Goal: Information Seeking & Learning: Learn about a topic

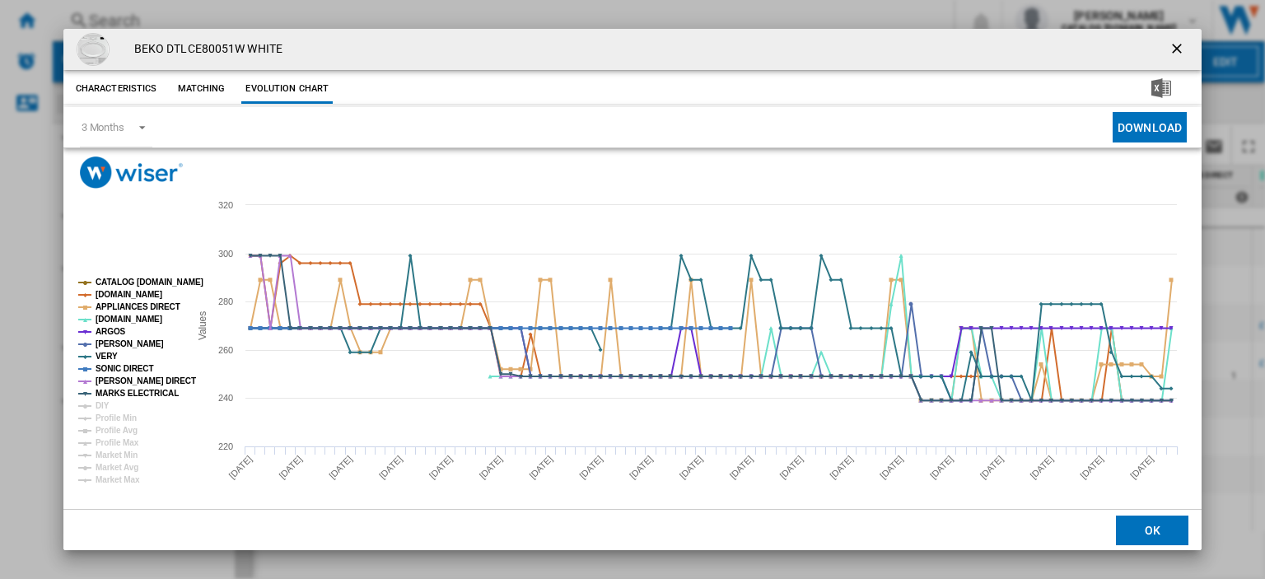
click at [1169, 42] on ng-md-icon "getI18NText('BUTTONS.CLOSE_DIALOG')" at bounding box center [1179, 50] width 20 height 20
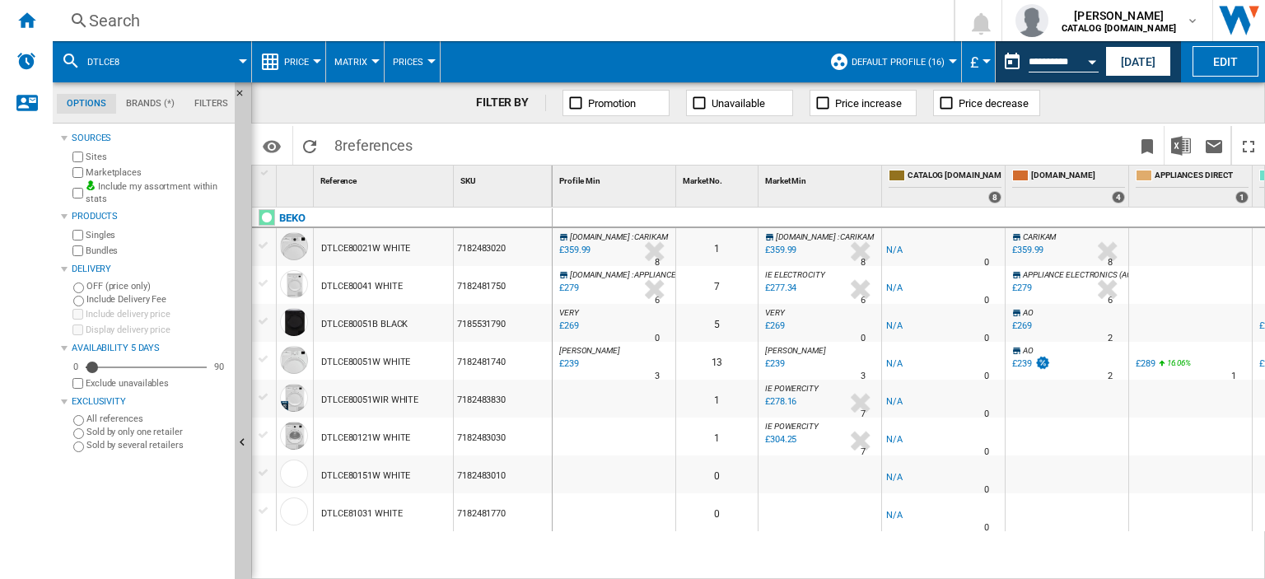
click at [112, 18] on div "Search" at bounding box center [500, 20] width 822 height 23
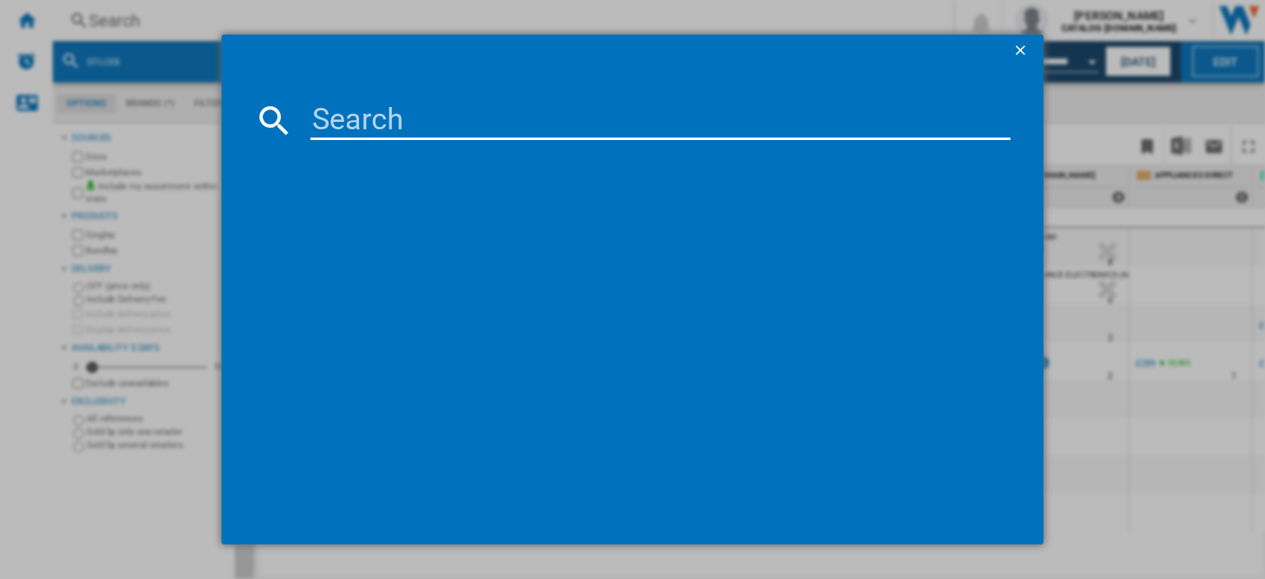
type input "CK100G232C"
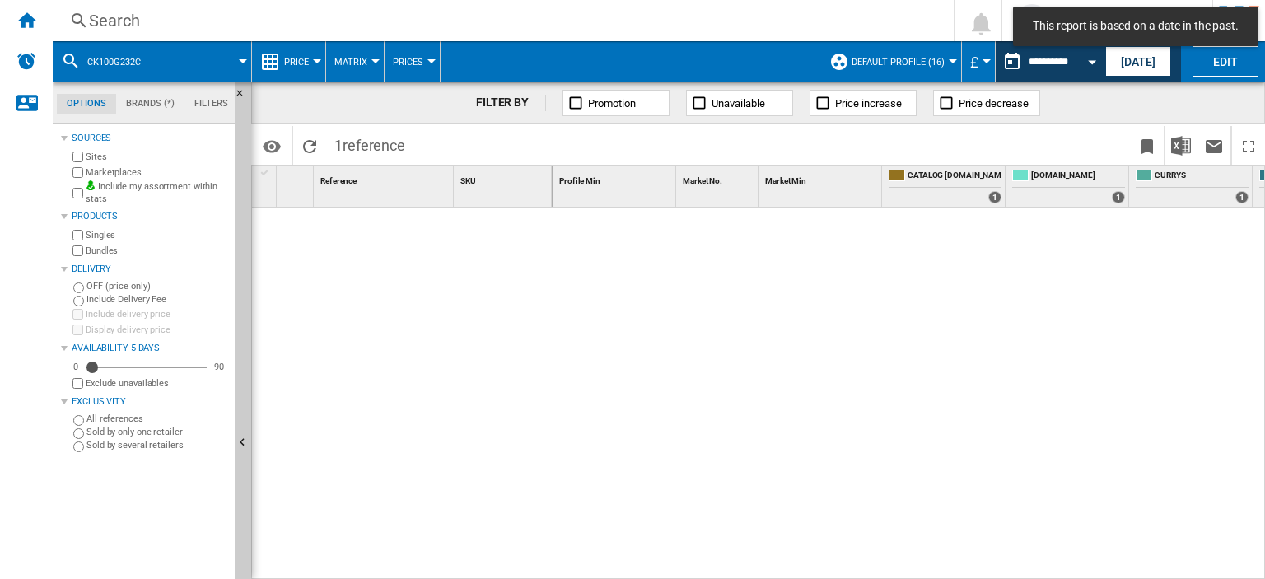
click at [123, 22] on div "Search" at bounding box center [500, 20] width 822 height 23
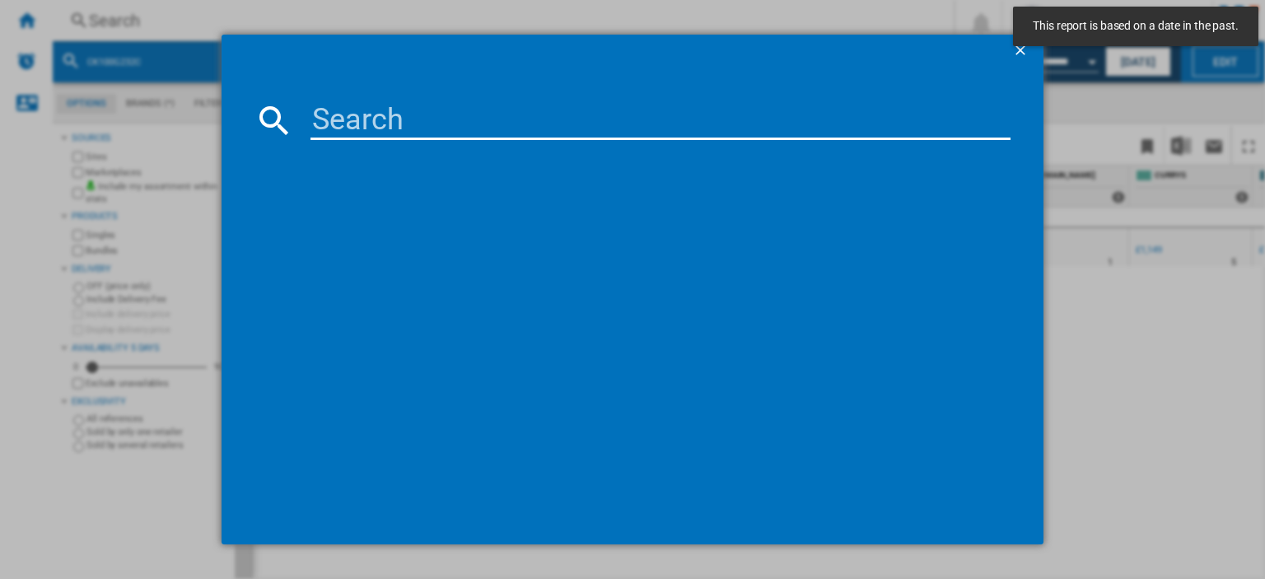
paste input "CK100G232C"
type input "CK100G232C"
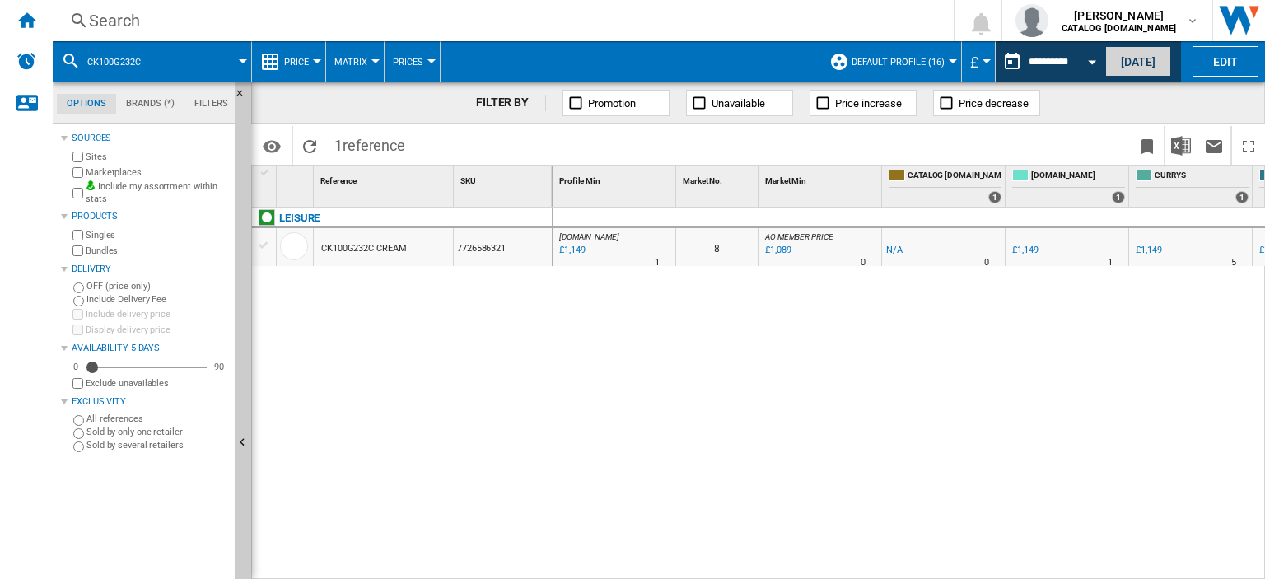
click at [1136, 62] on button "[DATE]" at bounding box center [1138, 61] width 66 height 30
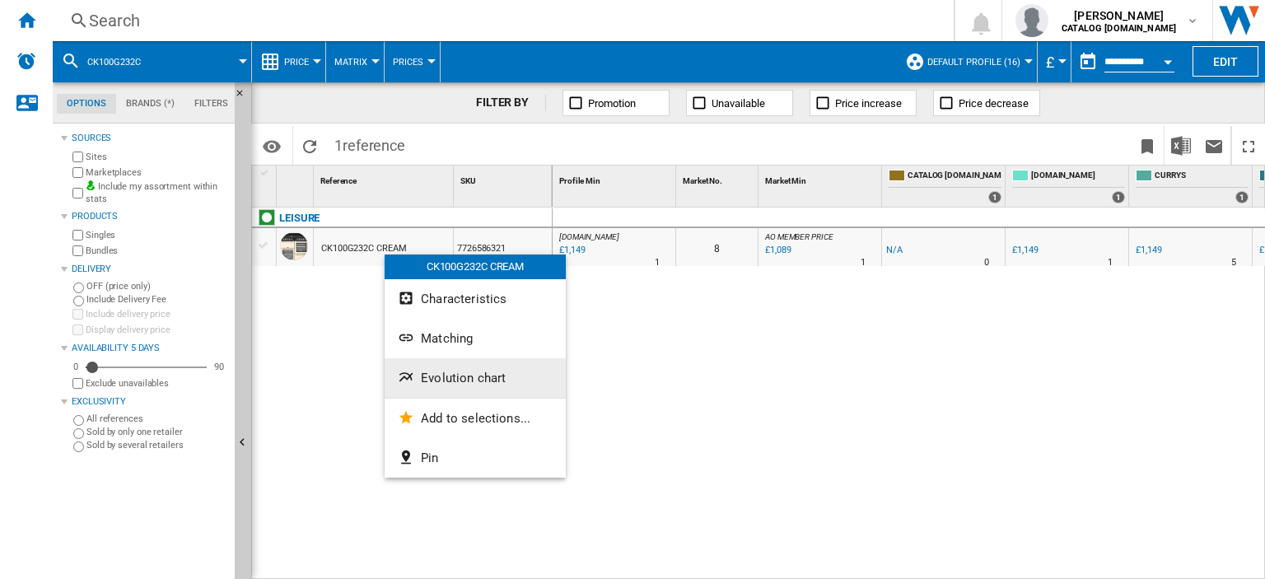
click at [461, 378] on span "Evolution chart" at bounding box center [463, 378] width 85 height 15
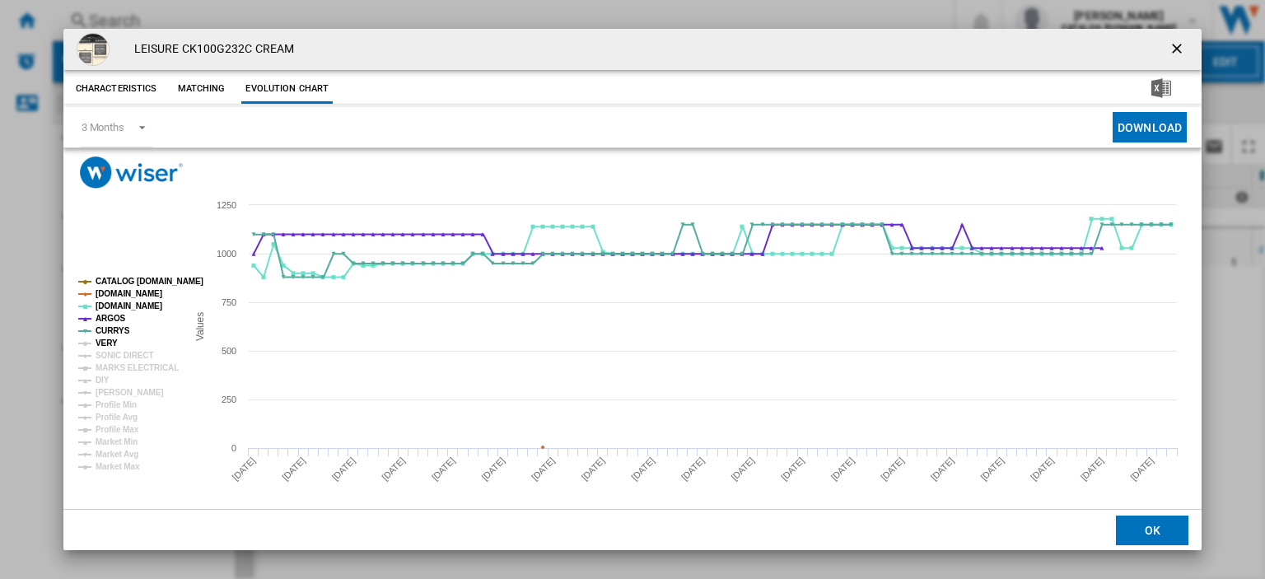
click at [105, 343] on tspan "VERY" at bounding box center [107, 343] width 22 height 9
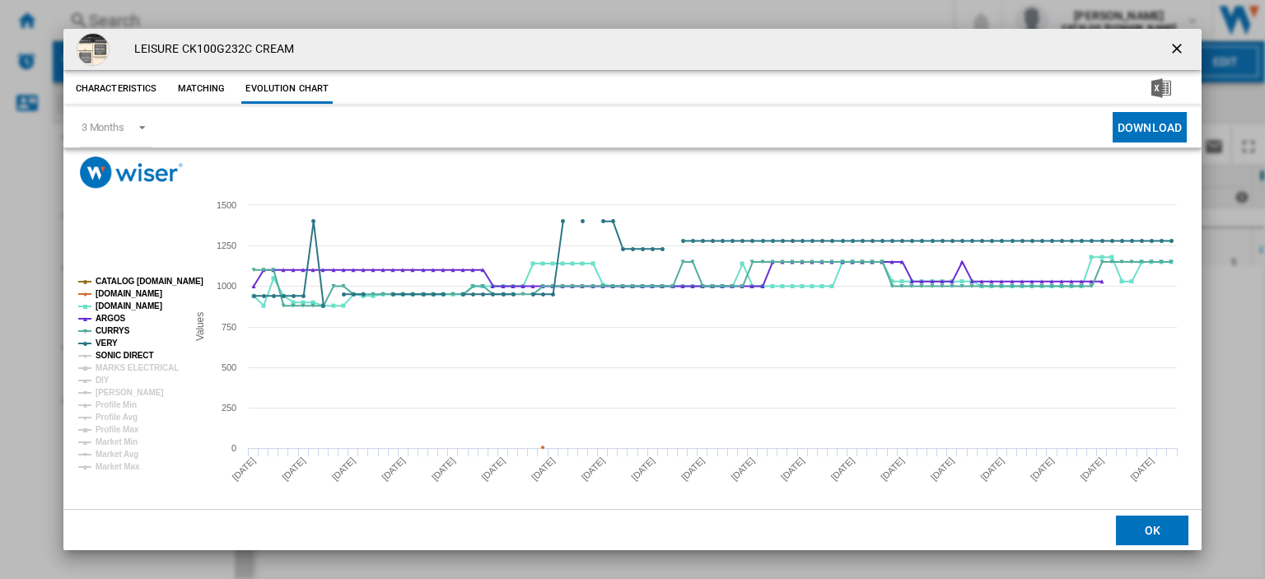
click at [115, 356] on tspan "SONIC DIRECT" at bounding box center [125, 355] width 58 height 9
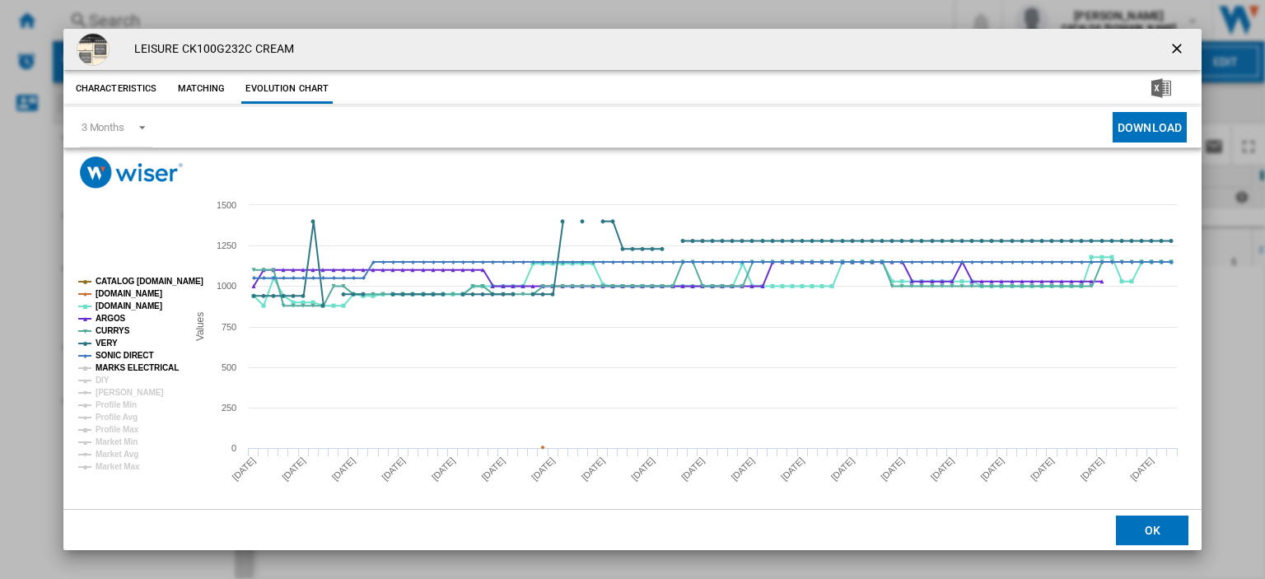
click at [119, 363] on tspan "MARKS ELECTRICAL" at bounding box center [137, 367] width 83 height 9
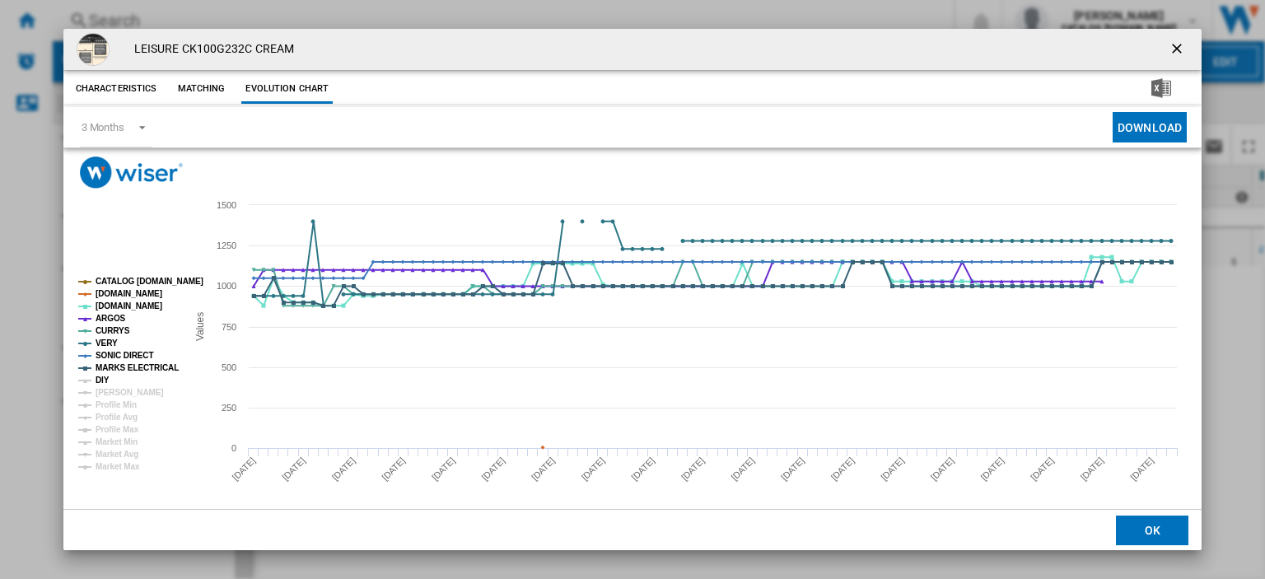
click at [104, 378] on tspan "DIY" at bounding box center [103, 380] width 14 height 9
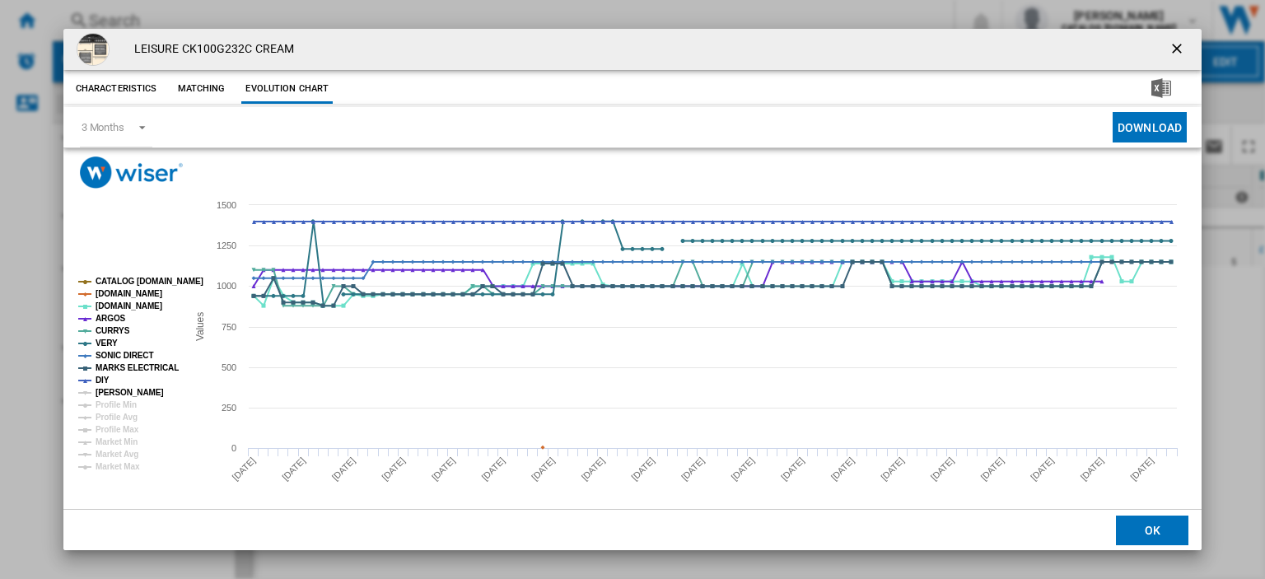
click at [115, 388] on tspan "[PERSON_NAME]" at bounding box center [130, 392] width 68 height 9
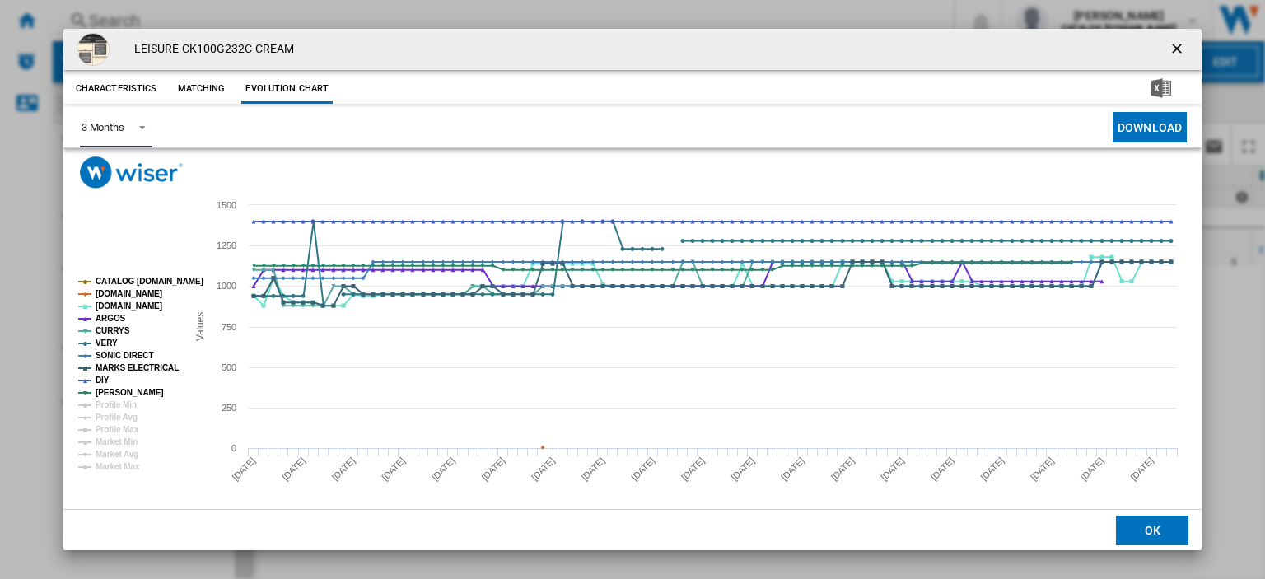
click at [119, 134] on span "3 Months" at bounding box center [103, 127] width 43 height 15
click at [126, 174] on md-option "6 Months" at bounding box center [124, 167] width 112 height 40
